Goal: Information Seeking & Learning: Check status

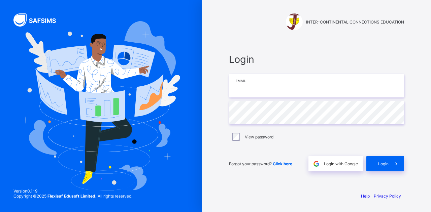
type input "**********"
click at [431, 175] on div "**********" at bounding box center [316, 106] width 229 height 212
click at [383, 165] on span "Login" at bounding box center [383, 164] width 10 height 5
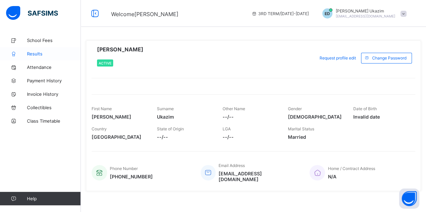
click at [36, 52] on span "Results" at bounding box center [54, 53] width 54 height 5
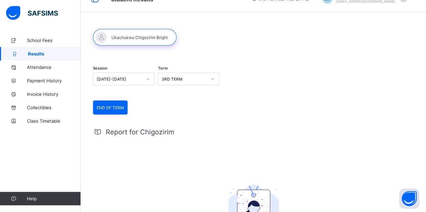
scroll to position [14, 0]
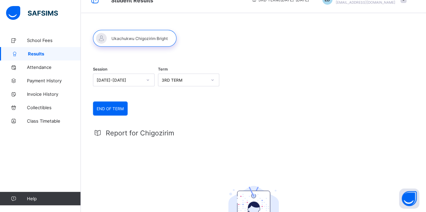
click at [113, 107] on span "END OF TERM" at bounding box center [110, 108] width 27 height 5
click at [214, 79] on icon at bounding box center [212, 80] width 4 height 7
click at [191, 95] on div "3RD TERM" at bounding box center [188, 95] width 61 height 10
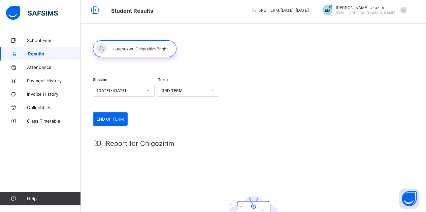
scroll to position [0, 0]
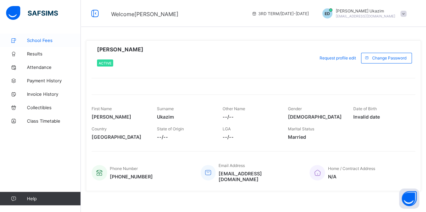
click at [39, 41] on span "School Fees" at bounding box center [54, 40] width 54 height 5
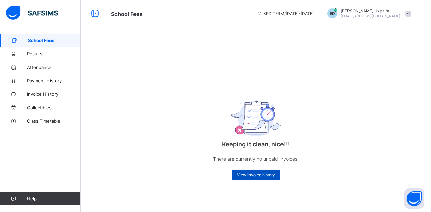
click at [246, 176] on span "View invoice history" at bounding box center [256, 175] width 38 height 5
click at [248, 175] on span "View invoice history" at bounding box center [256, 175] width 38 height 5
click at [36, 54] on span "Results" at bounding box center [54, 53] width 54 height 5
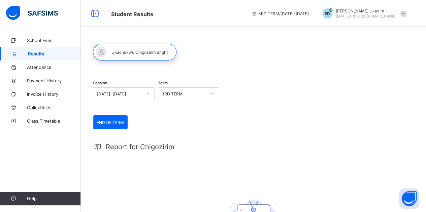
click at [107, 120] on span "END OF TERM" at bounding box center [110, 122] width 27 height 5
click at [143, 49] on div at bounding box center [134, 52] width 83 height 17
click at [103, 52] on div at bounding box center [134, 52] width 83 height 17
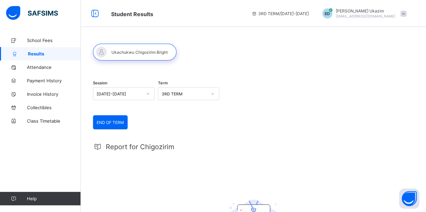
scroll to position [0, 0]
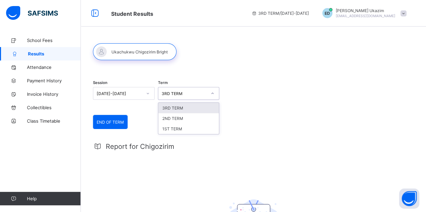
click at [216, 97] on div at bounding box center [212, 93] width 11 height 11
click at [184, 118] on div "2ND TERM" at bounding box center [188, 118] width 61 height 10
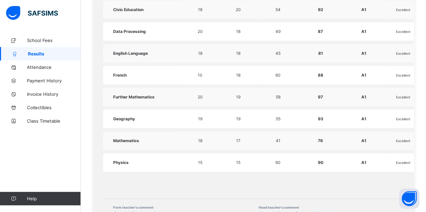
scroll to position [376, 0]
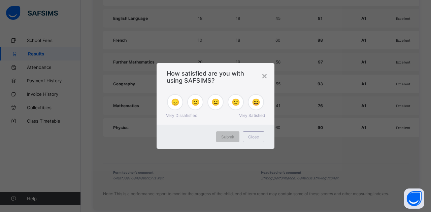
click at [268, 75] on div "How satisfied are you with using SAFSIMS?" at bounding box center [216, 75] width 118 height 24
click at [265, 76] on div "×" at bounding box center [264, 75] width 6 height 11
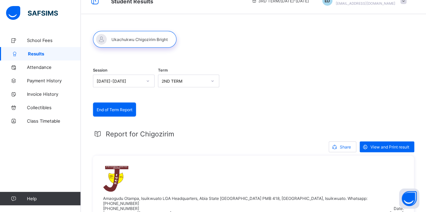
scroll to position [12, 0]
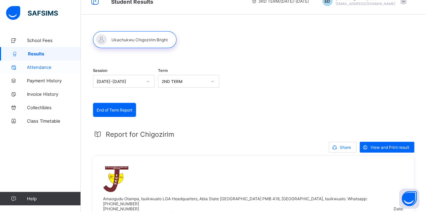
click at [47, 66] on span "Attendance" at bounding box center [54, 67] width 54 height 5
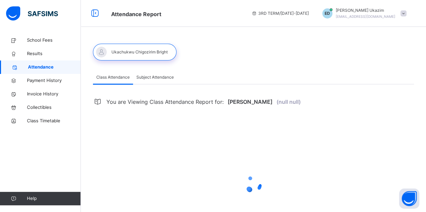
select select "****"
select select "*"
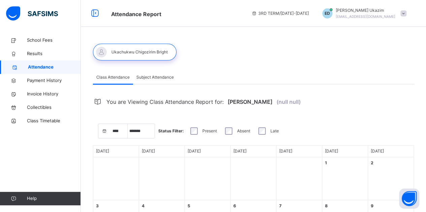
click at [105, 130] on icon at bounding box center [105, 131] width 6 height 6
click at [106, 129] on icon at bounding box center [105, 131] width 6 height 6
click at [154, 76] on span "Subject Attendance" at bounding box center [154, 77] width 37 height 6
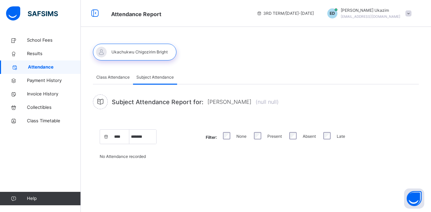
click at [115, 78] on span "Class Attendance" at bounding box center [112, 77] width 33 height 6
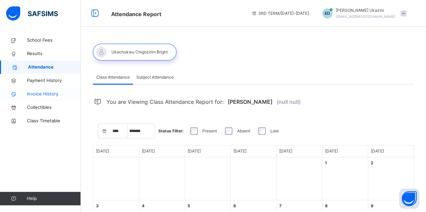
click at [50, 93] on span "Invoice History" at bounding box center [54, 94] width 54 height 7
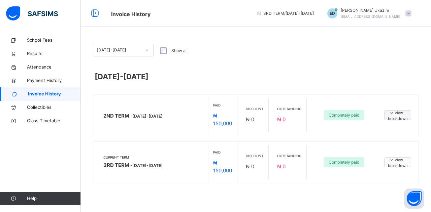
click at [391, 160] on icon at bounding box center [391, 160] width 7 height 6
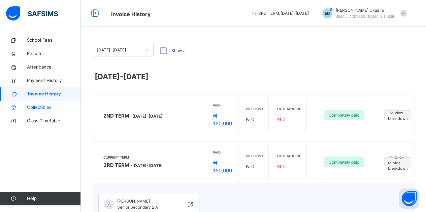
click at [36, 108] on span "Collectibles" at bounding box center [54, 107] width 54 height 7
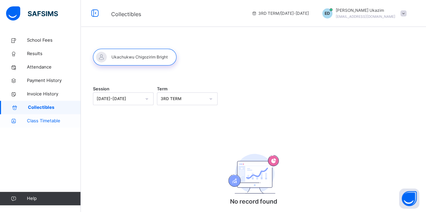
click at [35, 120] on span "Class Timetable" at bounding box center [54, 121] width 54 height 7
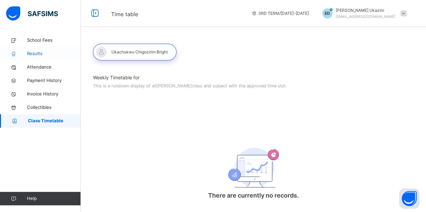
click at [37, 52] on span "Results" at bounding box center [54, 54] width 54 height 7
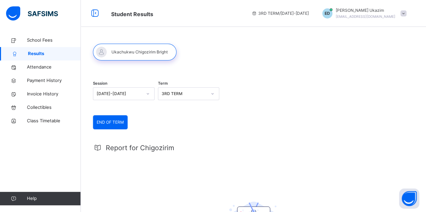
click at [130, 58] on div at bounding box center [134, 52] width 83 height 17
click at [133, 52] on div at bounding box center [134, 52] width 83 height 17
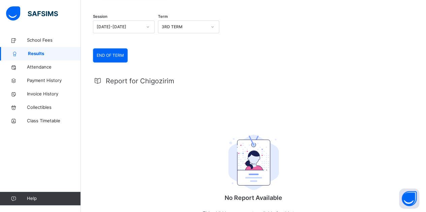
scroll to position [73, 0]
